Goal: Task Accomplishment & Management: Use online tool/utility

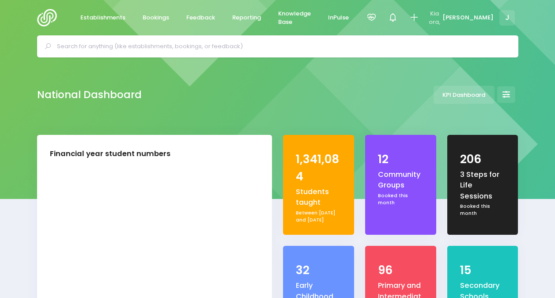
select select "5"
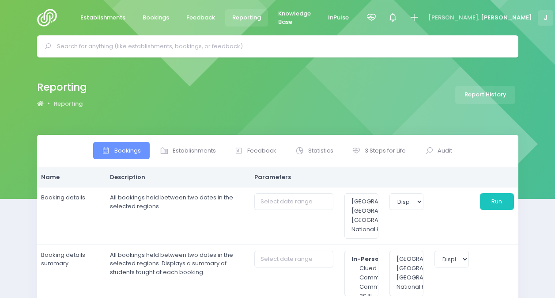
select select
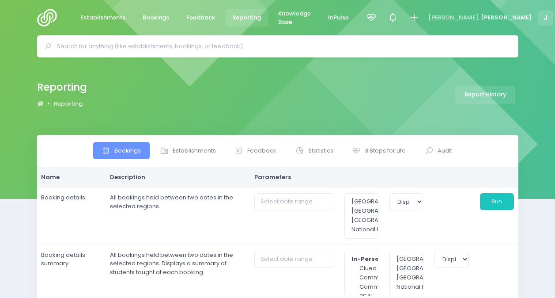
select select
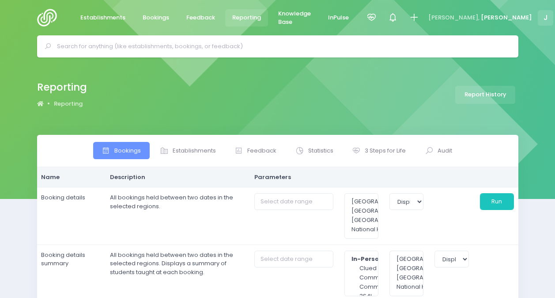
select select
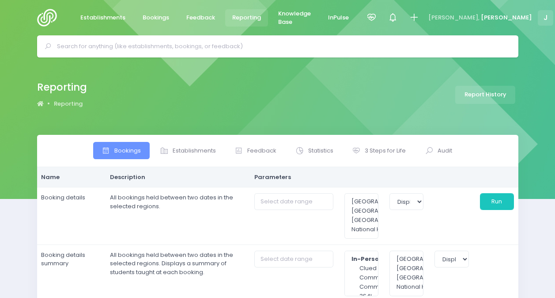
select select
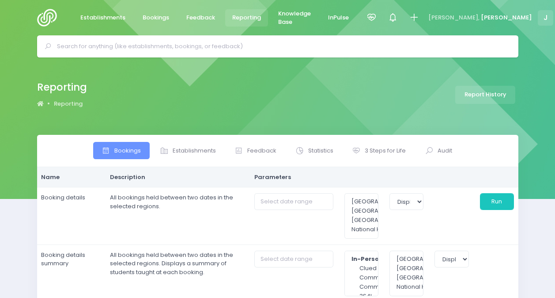
select select
type input "[DATE] to [DATE]"
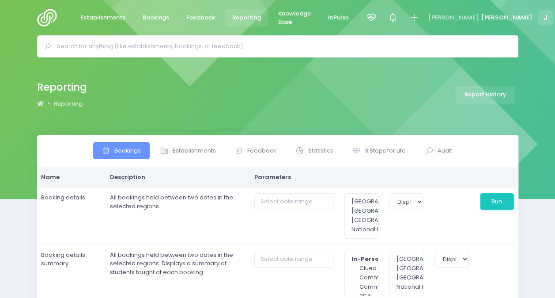
type input "[DATE] to [DATE]"
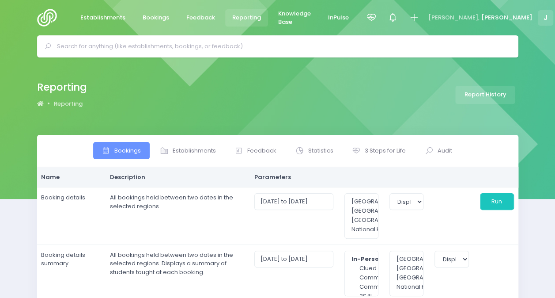
type input "[DATE] to [DATE]"
select select
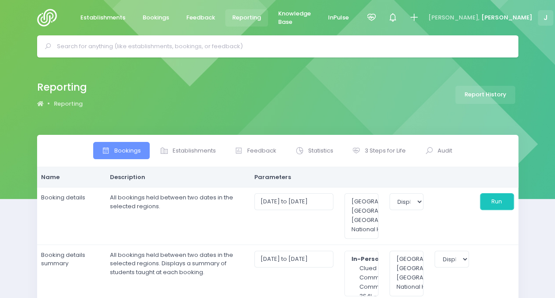
select select
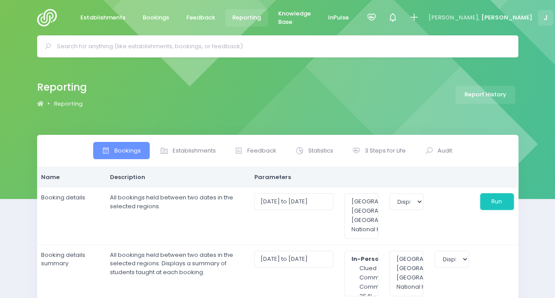
select select
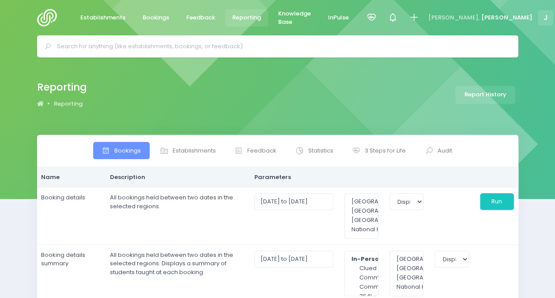
select select
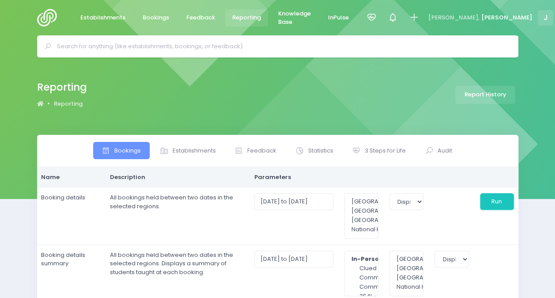
select select
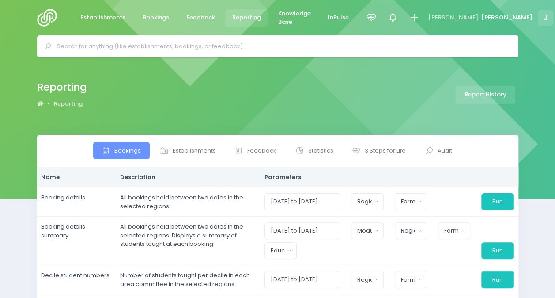
select select
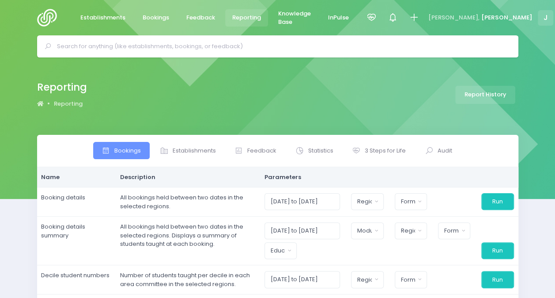
select select
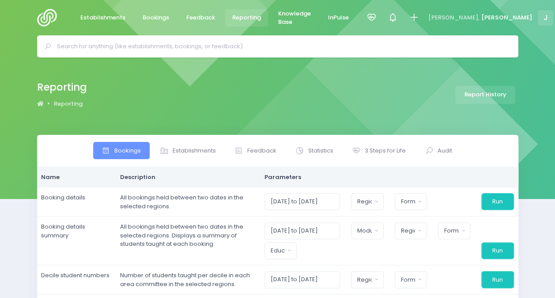
select select
click at [321, 152] on span "Statistics" at bounding box center [320, 150] width 25 height 9
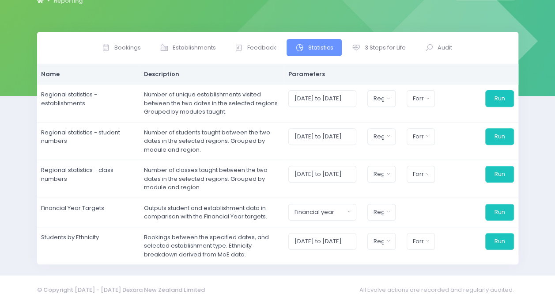
scroll to position [108, 0]
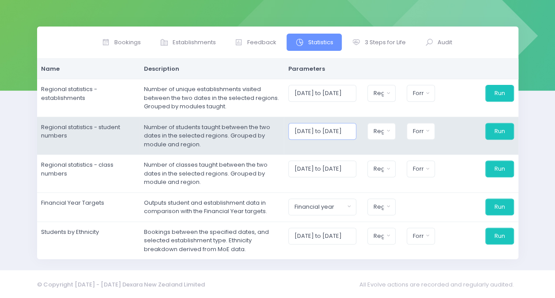
click at [356, 128] on input "[DATE] to [DATE]" at bounding box center [322, 131] width 68 height 17
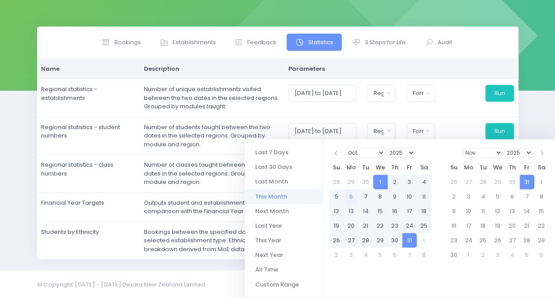
click at [410, 155] on select "1925 1926 1927 1928 1929 1930 1931 1932 1933 1934 1935 1936 1937 1938 1939 1940…" at bounding box center [401, 152] width 29 height 10
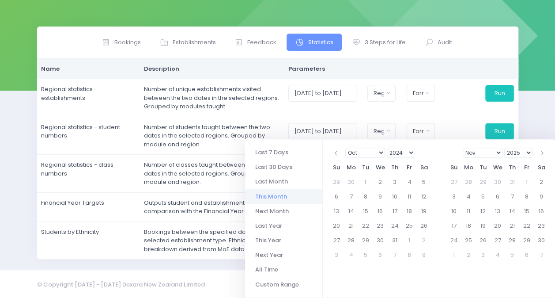
drag, startPoint x: 362, startPoint y: 153, endPoint x: 367, endPoint y: 157, distance: 6.2
click at [362, 153] on select "Jan Feb Mar Apr May Jun [DATE] Aug Sep Oct Nov Dec" at bounding box center [365, 152] width 40 height 10
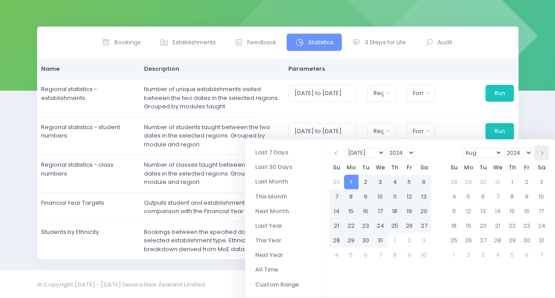
click at [543, 151] on th at bounding box center [541, 152] width 15 height 15
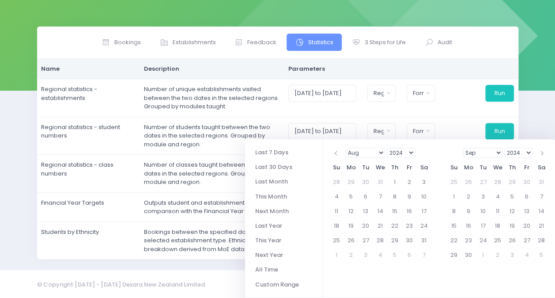
click at [543, 151] on th at bounding box center [541, 152] width 15 height 15
click at [543, 153] on th at bounding box center [541, 152] width 15 height 15
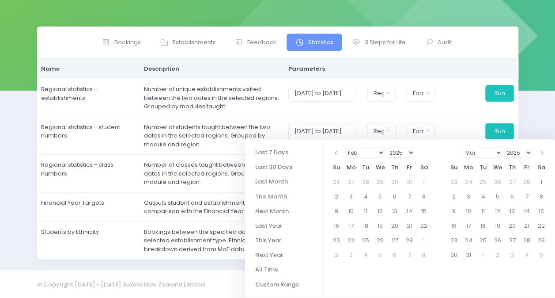
click at [544, 153] on th at bounding box center [541, 152] width 15 height 15
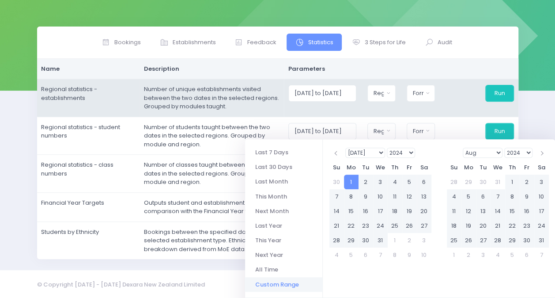
type input "[DATE] to [DATE]"
click at [458, 112] on td "[DATE] to [DATE] [GEOGRAPHIC_DATA] [GEOGRAPHIC_DATA] [GEOGRAPHIC_DATA] National…" at bounding box center [401, 98] width 234 height 38
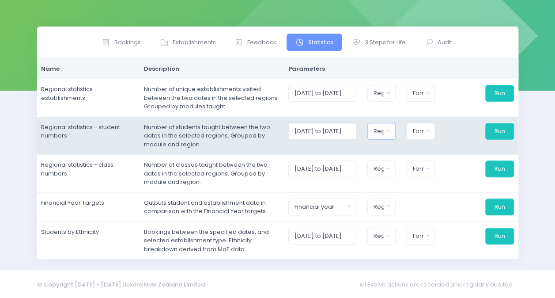
click at [379, 133] on button "Region" at bounding box center [381, 131] width 28 height 17
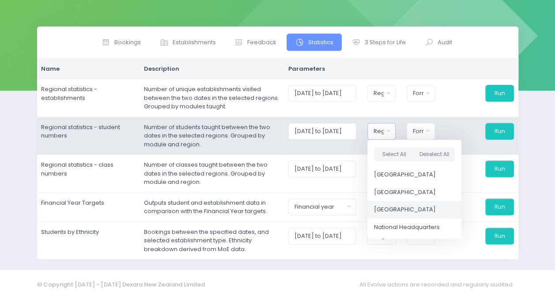
drag, startPoint x: 398, startPoint y: 205, endPoint x: 420, endPoint y: 161, distance: 49.0
click at [398, 205] on span "[GEOGRAPHIC_DATA]" at bounding box center [405, 209] width 62 height 9
select select "[GEOGRAPHIC_DATA]"
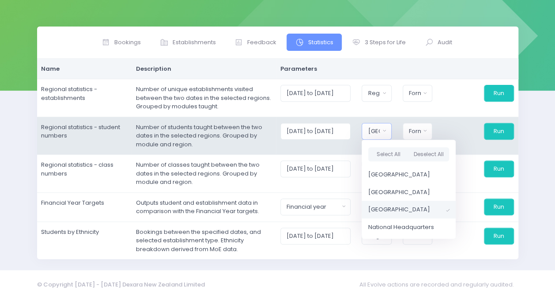
scroll to position [10, 0]
click at [421, 128] on div "Format" at bounding box center [415, 131] width 12 height 9
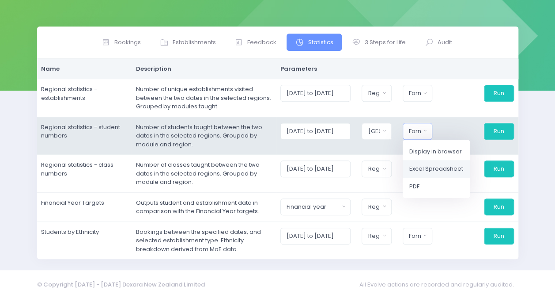
drag, startPoint x: 434, startPoint y: 168, endPoint x: 459, endPoint y: 149, distance: 30.9
click at [435, 168] on span "Excel Spreadsheet" at bounding box center [436, 168] width 54 height 9
select select "excel"
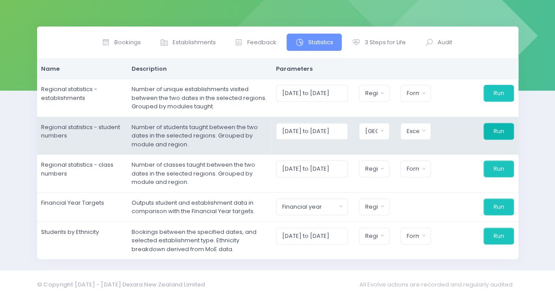
click at [496, 131] on button "Run" at bounding box center [498, 131] width 30 height 17
drag, startPoint x: 320, startPoint y: 141, endPoint x: 308, endPoint y: 147, distance: 12.6
click at [320, 142] on td "[DATE] to [DATE] [GEOGRAPHIC_DATA] [GEOGRAPHIC_DATA] [GEOGRAPHIC_DATA] [GEOGRAP…" at bounding box center [394, 136] width 246 height 38
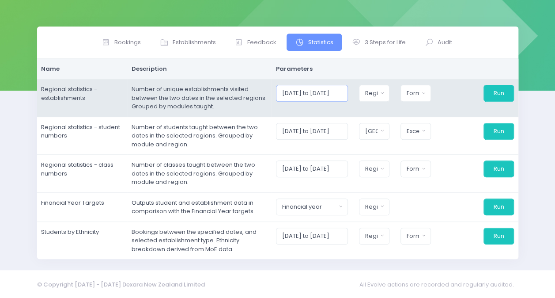
click at [313, 95] on input "[DATE] to [DATE]" at bounding box center [312, 93] width 72 height 17
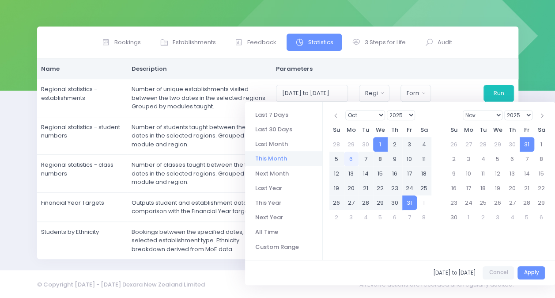
click at [403, 115] on select "1925 1926 1927 1928 1929 1930 1931 1932 1933 1934 1935 1936 1937 1938 1939 1940…" at bounding box center [401, 115] width 29 height 10
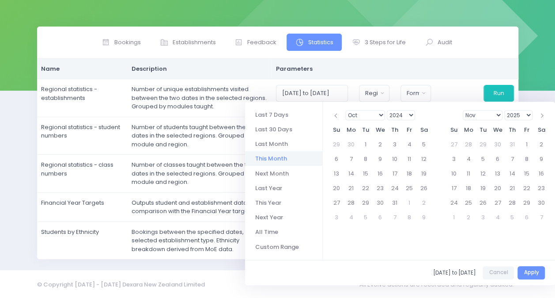
click at [359, 114] on select "Jan Feb Mar Apr May Jun [DATE] Aug Sep Oct Nov Dec" at bounding box center [365, 115] width 40 height 10
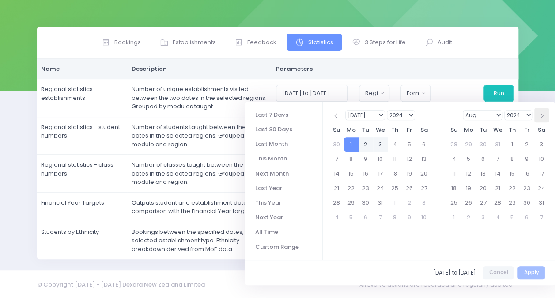
click at [544, 116] on th at bounding box center [541, 115] width 15 height 15
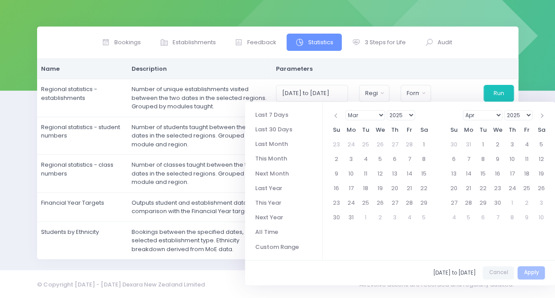
click at [544, 116] on th at bounding box center [541, 115] width 15 height 15
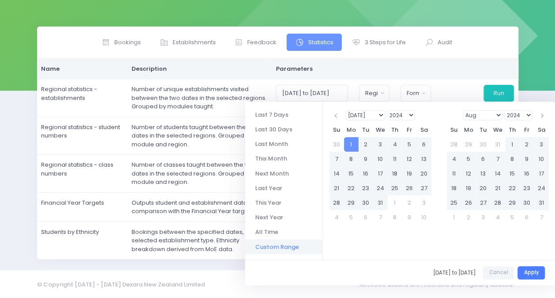
click at [533, 271] on button "Apply" at bounding box center [530, 273] width 27 height 14
type input "[DATE] to [DATE]"
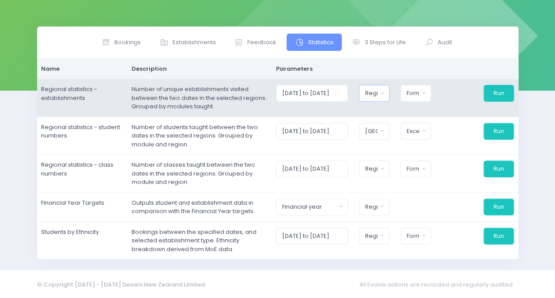
click at [381, 94] on button "Region" at bounding box center [374, 93] width 30 height 17
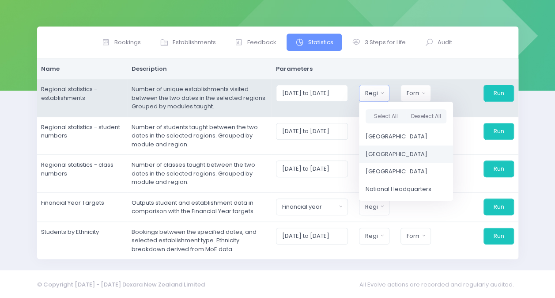
click at [394, 150] on span "[GEOGRAPHIC_DATA]" at bounding box center [396, 154] width 62 height 9
select select "Central"
click at [391, 156] on span "[GEOGRAPHIC_DATA]" at bounding box center [396, 154] width 62 height 9
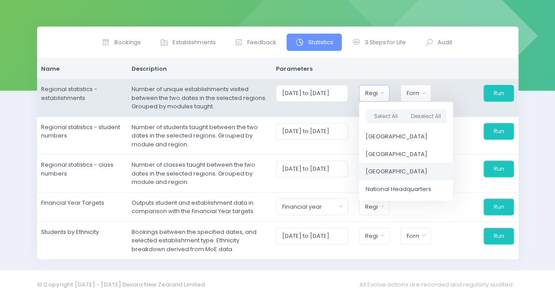
click at [390, 165] on link "[GEOGRAPHIC_DATA]" at bounding box center [406, 171] width 94 height 18
select select "[GEOGRAPHIC_DATA]"
click at [418, 90] on div "Format" at bounding box center [413, 93] width 12 height 9
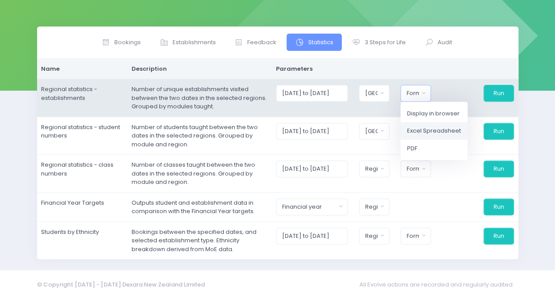
click at [426, 130] on span "Excel Spreadsheet" at bounding box center [434, 130] width 54 height 9
select select "excel"
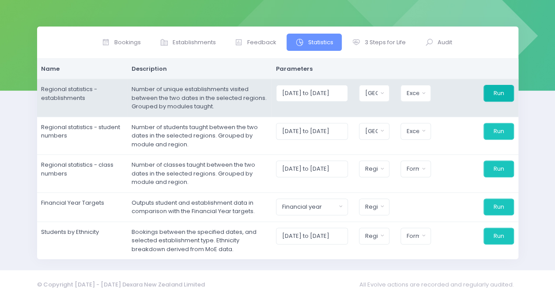
click at [500, 88] on button "Run" at bounding box center [498, 93] width 30 height 17
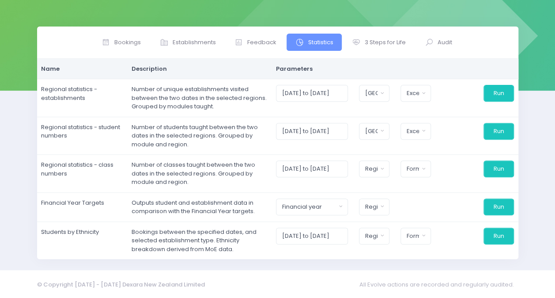
click at [539, 34] on div "Bookings Establishments Feedback Statistics Audit" at bounding box center [277, 142] width 555 height 232
click at [376, 45] on span "3 Steps for Life" at bounding box center [385, 42] width 41 height 9
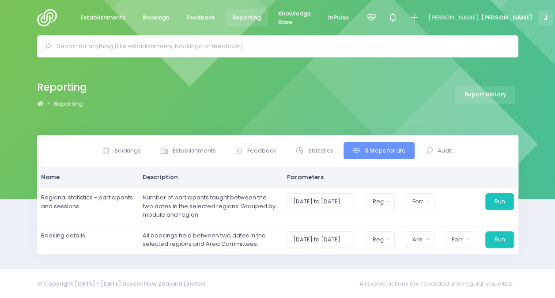
scroll to position [0, 0]
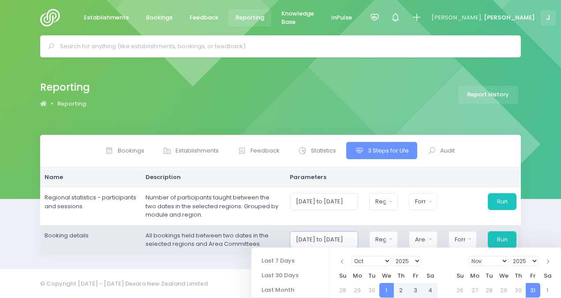
click at [307, 237] on input "[DATE] to [DATE]" at bounding box center [324, 239] width 68 height 17
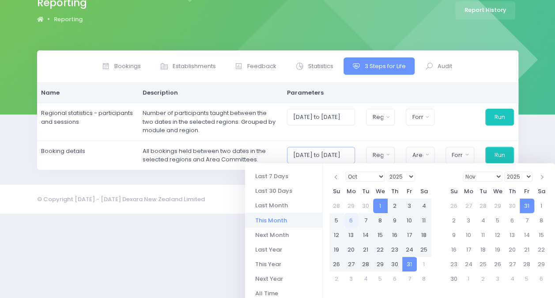
scroll to position [132, 0]
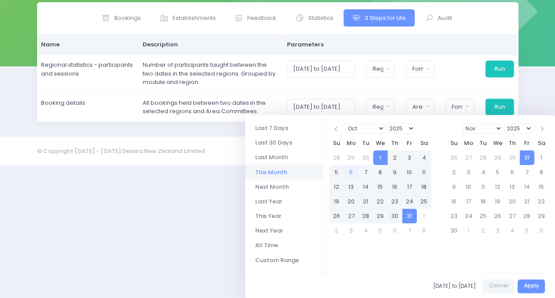
click at [395, 128] on select "1925 1926 1927 1928 1929 1930 1931 1932 1933 1934 1935 1936 1937 1938 1939 1940…" at bounding box center [401, 128] width 29 height 10
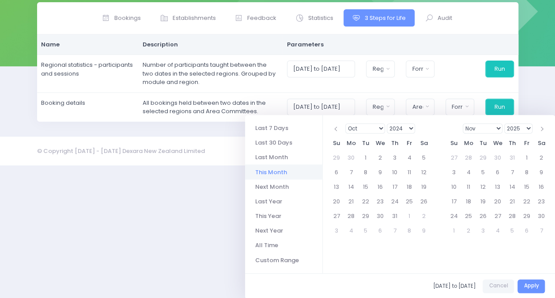
click at [353, 127] on select "Jan Feb Mar Apr May Jun [DATE] Aug Sep Oct Nov Dec" at bounding box center [365, 128] width 40 height 10
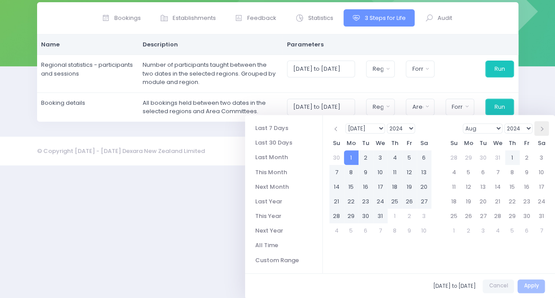
click at [540, 125] on th at bounding box center [541, 128] width 15 height 15
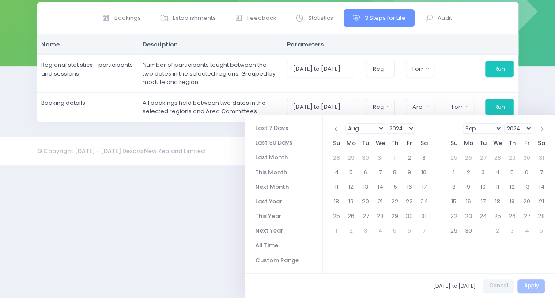
click at [540, 125] on th at bounding box center [541, 128] width 15 height 15
click at [540, 126] on th at bounding box center [541, 128] width 15 height 15
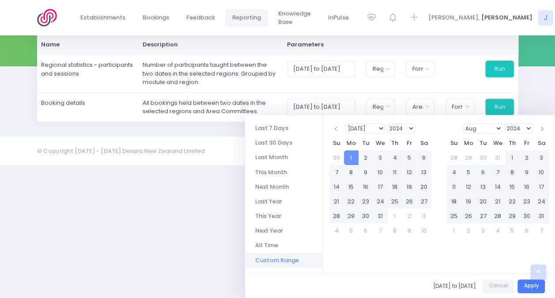
click at [541, 283] on button "Apply" at bounding box center [530, 286] width 27 height 14
type input "[DATE] to [DATE]"
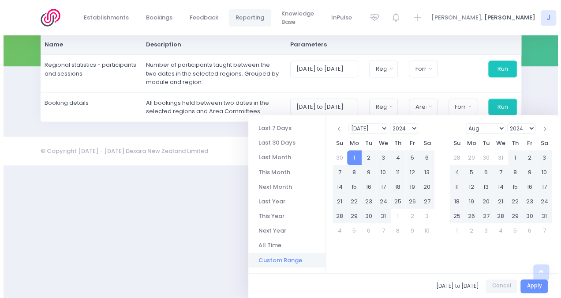
scroll to position [0, 0]
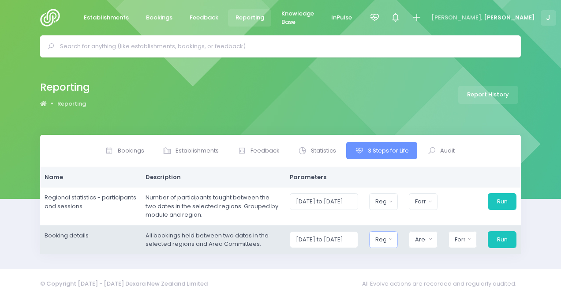
click at [386, 240] on div "Region" at bounding box center [381, 239] width 11 height 9
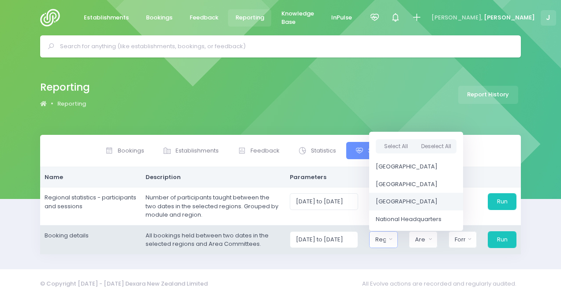
click at [407, 198] on span "[GEOGRAPHIC_DATA]" at bounding box center [407, 201] width 62 height 9
select select "[GEOGRAPHIC_DATA]"
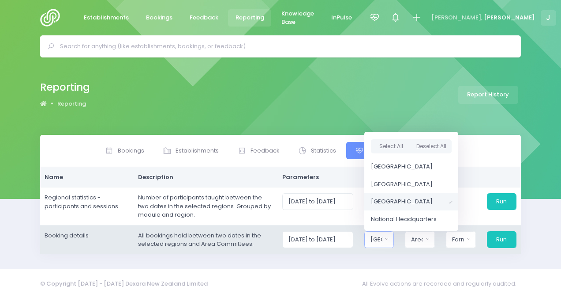
scroll to position [10, 0]
click at [350, 251] on td "[DATE] to [DATE] [GEOGRAPHIC_DATA] [GEOGRAPHIC_DATA] [GEOGRAPHIC_DATA] [GEOGRAP…" at bounding box center [400, 239] width 243 height 29
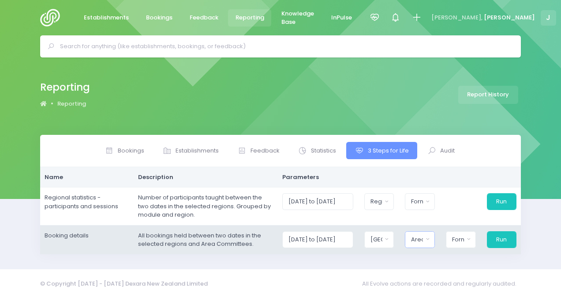
click at [416, 235] on div "Area Committee" at bounding box center [417, 239] width 12 height 9
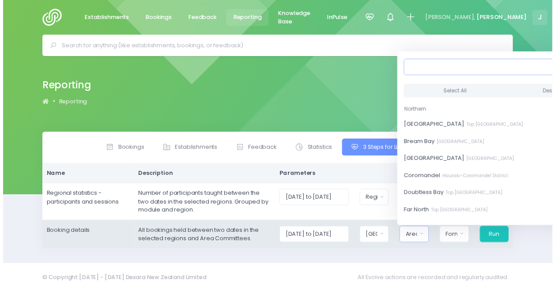
scroll to position [0, 9]
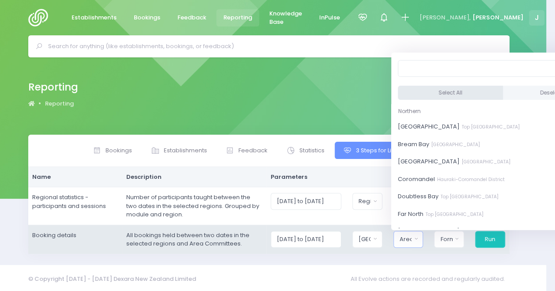
click at [447, 93] on button "Select All" at bounding box center [450, 92] width 105 height 15
select select "[GEOGRAPHIC_DATA]"
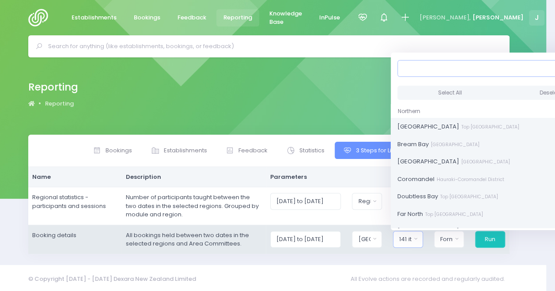
scroll to position [1, 0]
click at [450, 239] on div "Format" at bounding box center [446, 239] width 12 height 9
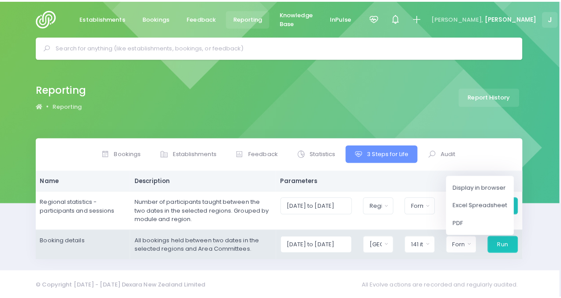
scroll to position [0, 0]
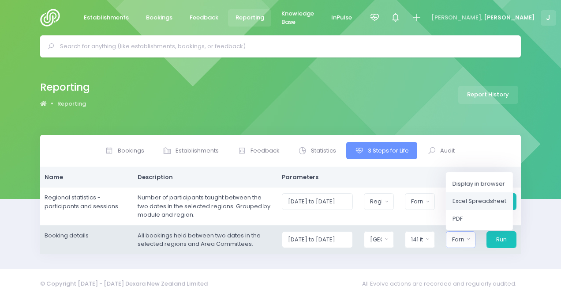
click at [467, 199] on span "Excel Spreadsheet" at bounding box center [480, 200] width 54 height 9
select select "excel"
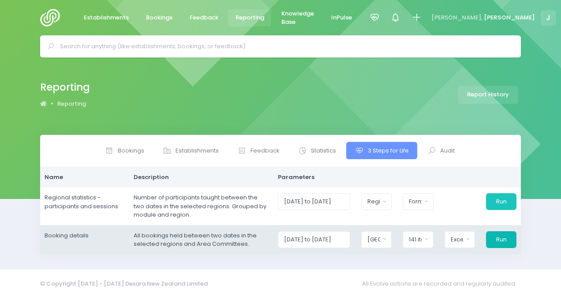
click at [504, 239] on button "Run" at bounding box center [501, 239] width 30 height 17
